Goal: Information Seeking & Learning: Learn about a topic

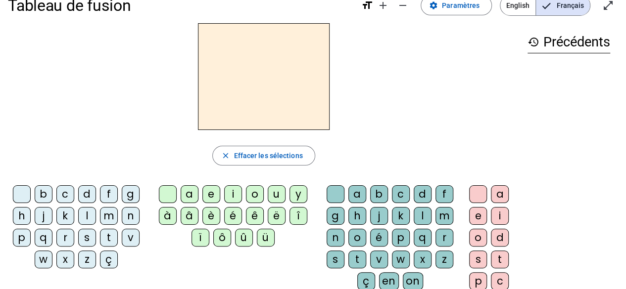
scroll to position [21, 0]
click at [89, 193] on div "d" at bounding box center [87, 194] width 18 height 18
click at [275, 196] on div "u" at bounding box center [277, 194] width 18 height 18
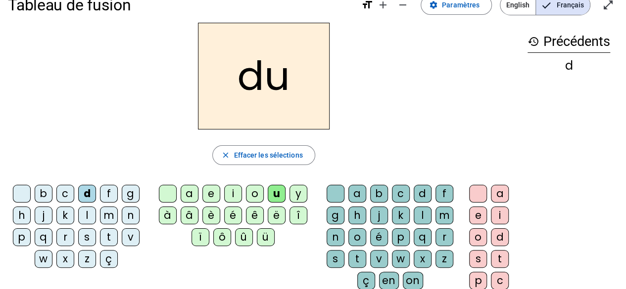
click at [107, 237] on div "t" at bounding box center [109, 238] width 18 height 18
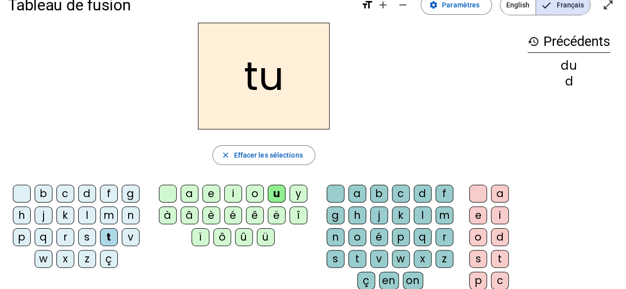
click at [191, 193] on div "a" at bounding box center [190, 194] width 18 height 18
click at [211, 194] on div "e" at bounding box center [211, 194] width 18 height 18
click at [87, 194] on div "d" at bounding box center [87, 194] width 18 height 18
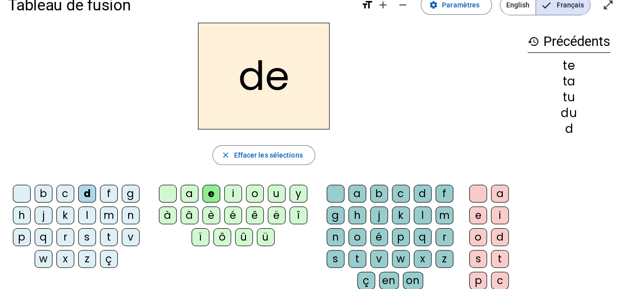
click at [47, 217] on div "j" at bounding box center [44, 216] width 18 height 18
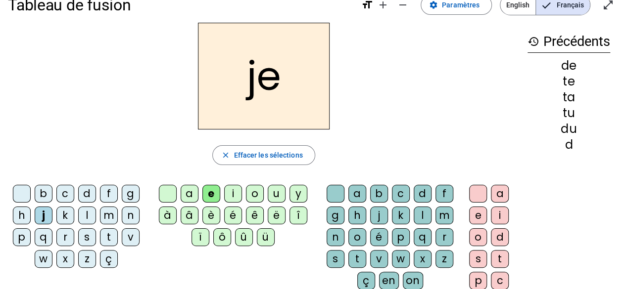
click at [110, 214] on div "m" at bounding box center [109, 216] width 18 height 18
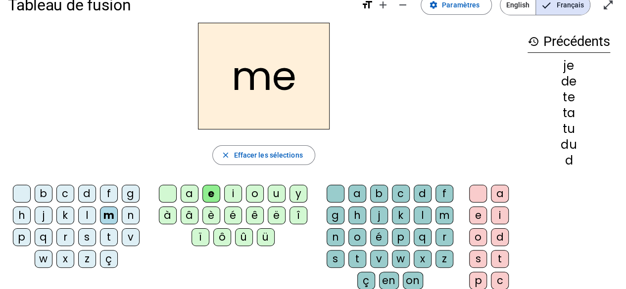
click at [189, 194] on div "a" at bounding box center [190, 194] width 18 height 18
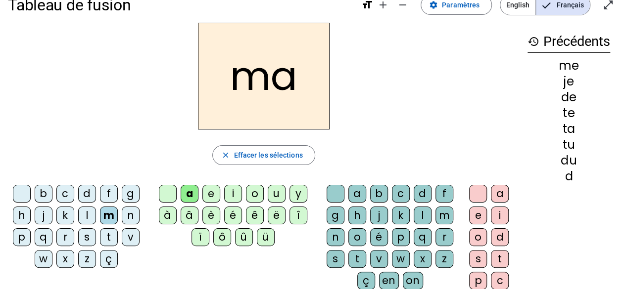
click at [420, 214] on div "l" at bounding box center [423, 216] width 18 height 18
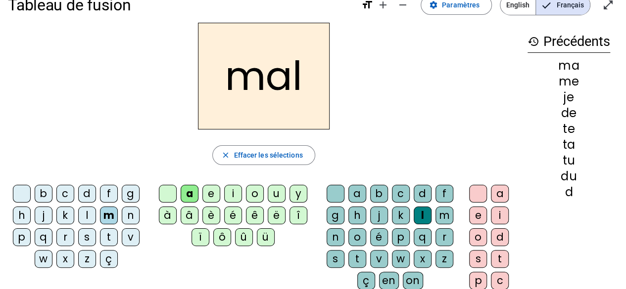
click at [533, 244] on div "history Précédents ma me je de te ta tu du d" at bounding box center [569, 174] width 98 height 303
click at [87, 236] on div "s" at bounding box center [87, 238] width 18 height 18
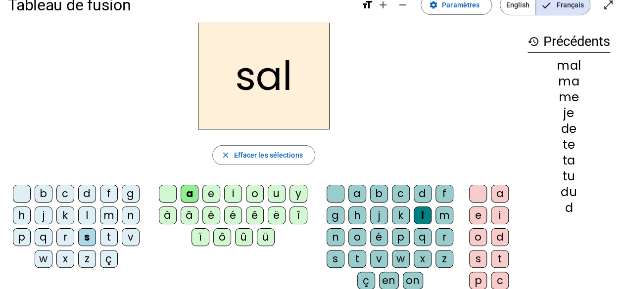
click at [498, 209] on div "i" at bounding box center [500, 216] width 18 height 18
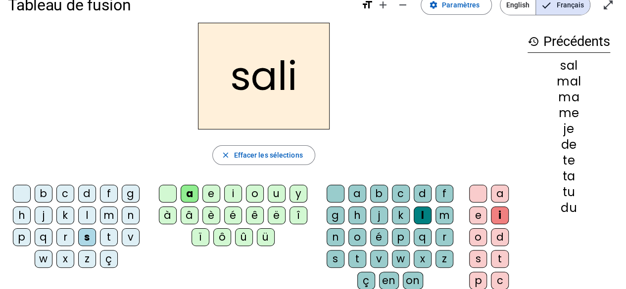
click at [500, 211] on div "i" at bounding box center [500, 216] width 18 height 18
click at [276, 154] on span "Effacer les sélections" at bounding box center [268, 155] width 69 height 12
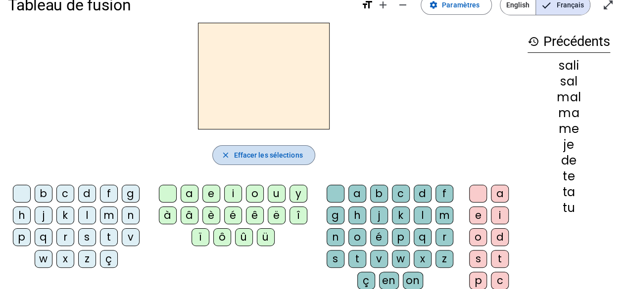
click at [284, 151] on span "Effacer les sélections" at bounding box center [268, 155] width 69 height 12
click at [281, 151] on span "Effacer les sélections" at bounding box center [268, 155] width 69 height 12
click at [534, 46] on mat-icon "history" at bounding box center [533, 42] width 12 height 12
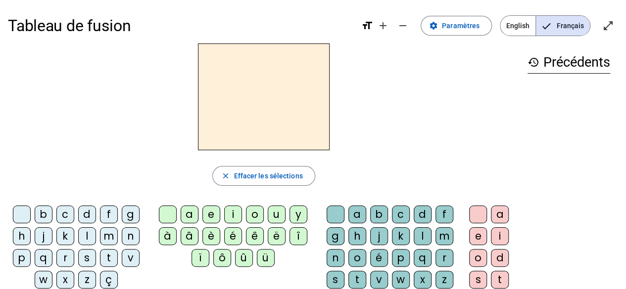
click at [89, 235] on div "l" at bounding box center [87, 237] width 18 height 18
click at [274, 211] on div "u" at bounding box center [277, 215] width 18 height 18
click at [208, 218] on div "e" at bounding box center [211, 215] width 18 height 18
click at [254, 107] on h2 "le" at bounding box center [264, 97] width 132 height 107
click at [113, 235] on div "m" at bounding box center [109, 237] width 18 height 18
